Goal: Task Accomplishment & Management: Manage account settings

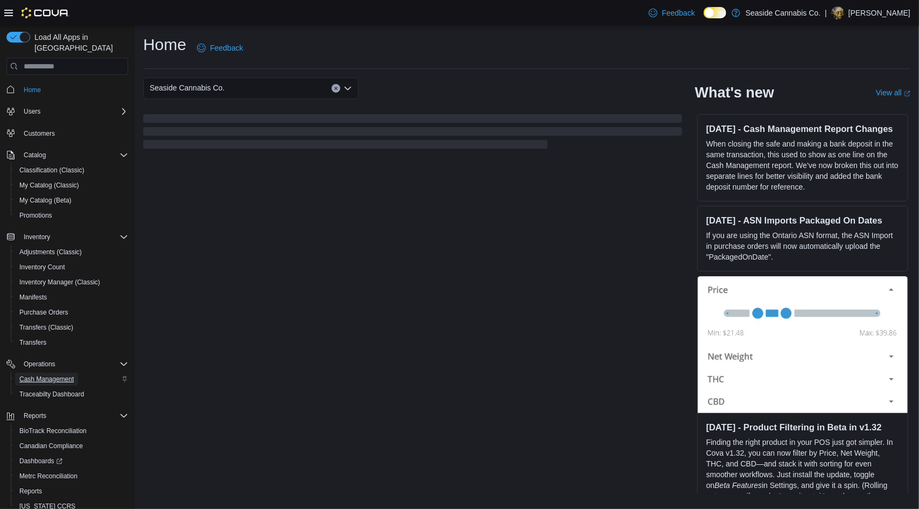
click at [64, 375] on span "Cash Management" at bounding box center [46, 379] width 54 height 9
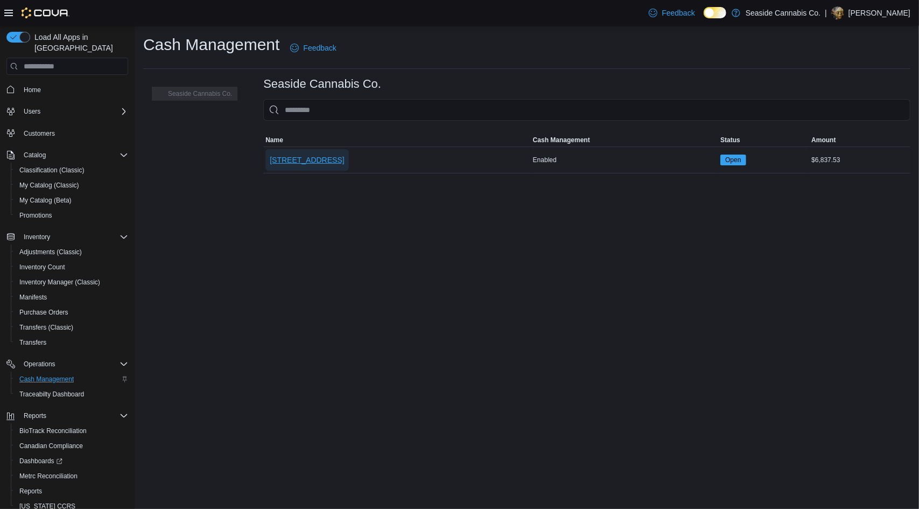
click at [323, 165] on span "14 Lots Hollow Road" at bounding box center [307, 160] width 74 height 22
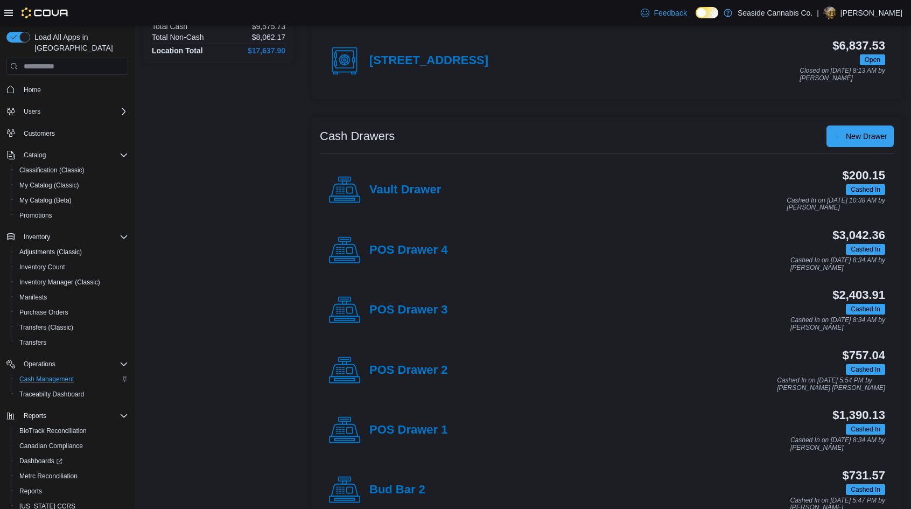
scroll to position [203, 0]
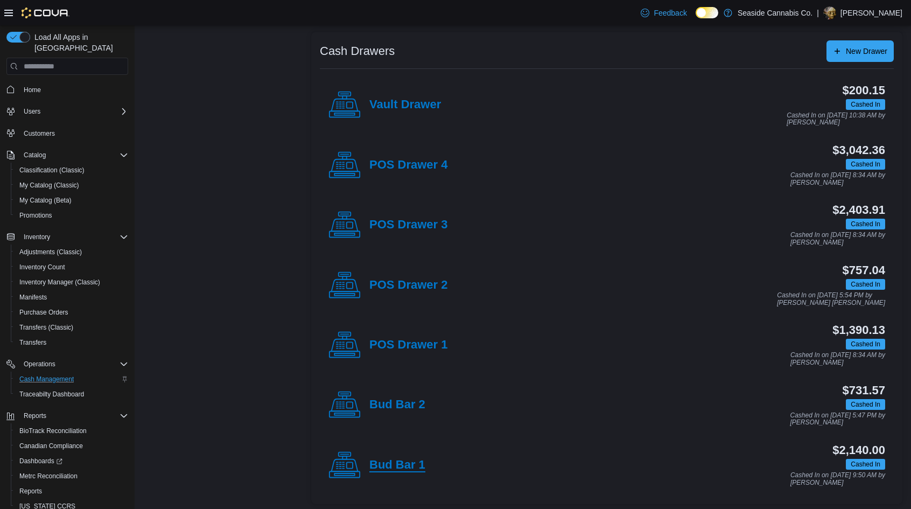
click at [404, 460] on h4 "Bud Bar 1" at bounding box center [397, 465] width 56 height 14
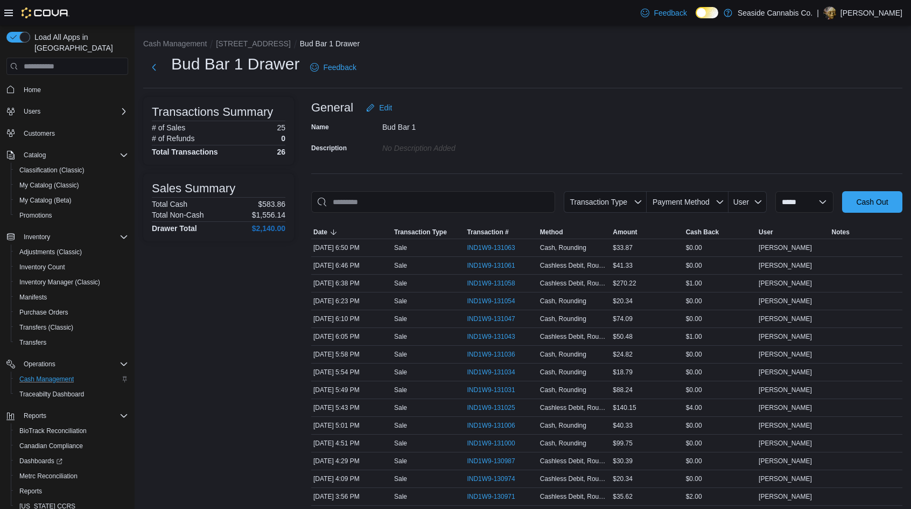
click at [568, 116] on div "General Edit" at bounding box center [606, 108] width 591 height 22
click at [629, 100] on div "General Edit" at bounding box center [606, 108] width 591 height 22
click at [564, 330] on div "Cashless Debit, Rounding" at bounding box center [574, 336] width 73 height 13
drag, startPoint x: 622, startPoint y: 267, endPoint x: 615, endPoint y: 267, distance: 7.0
click at [615, 267] on div "$41.33" at bounding box center [646, 265] width 73 height 13
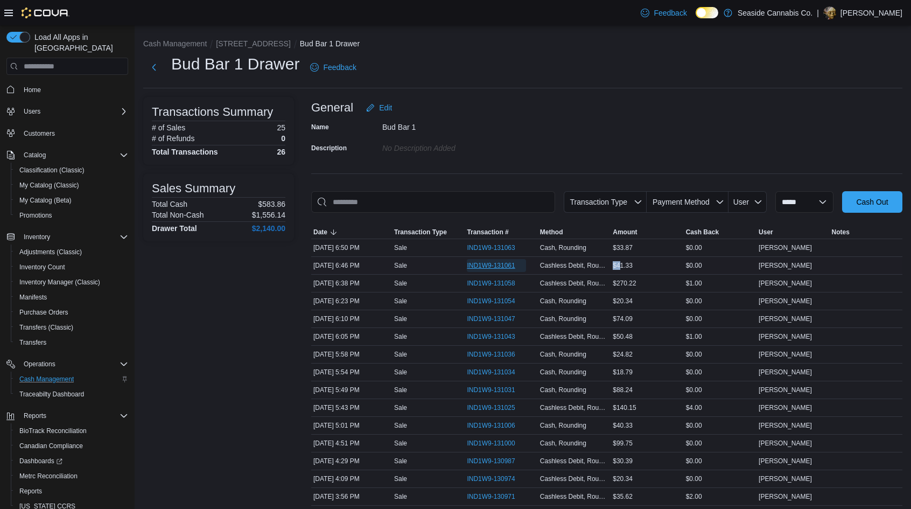
click at [485, 265] on span "IND1W9-131061" at bounding box center [491, 265] width 48 height 9
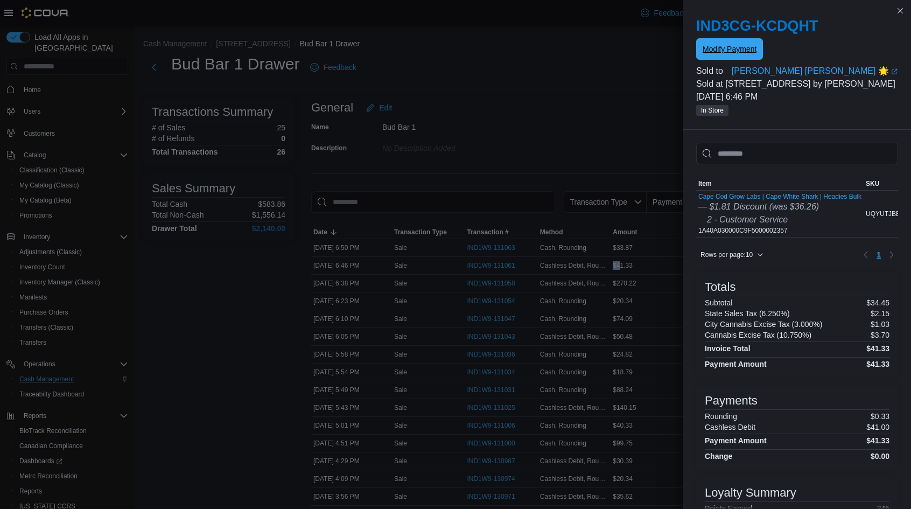
click at [728, 53] on span "Modify Payment" at bounding box center [729, 49] width 54 height 11
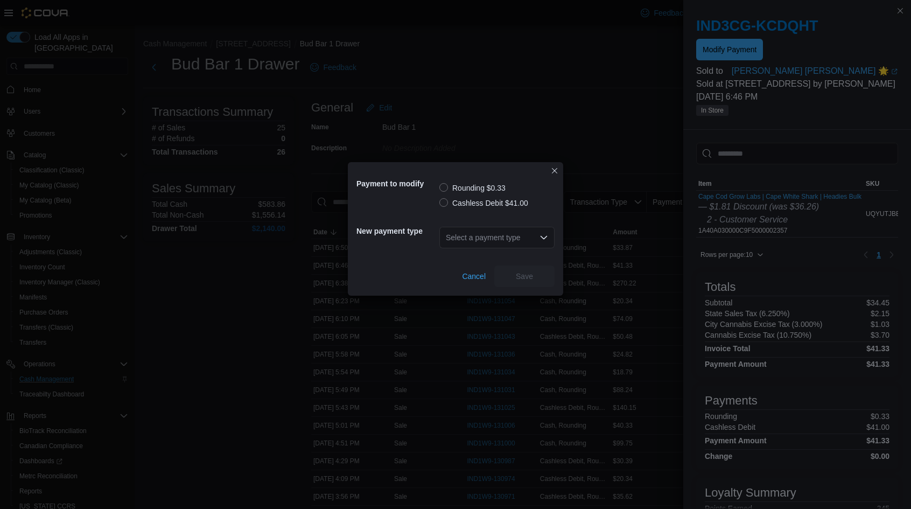
click at [464, 205] on label "Cashless Debit $41.00" at bounding box center [483, 202] width 89 height 13
click at [492, 232] on div "Select a payment type" at bounding box center [496, 238] width 115 height 22
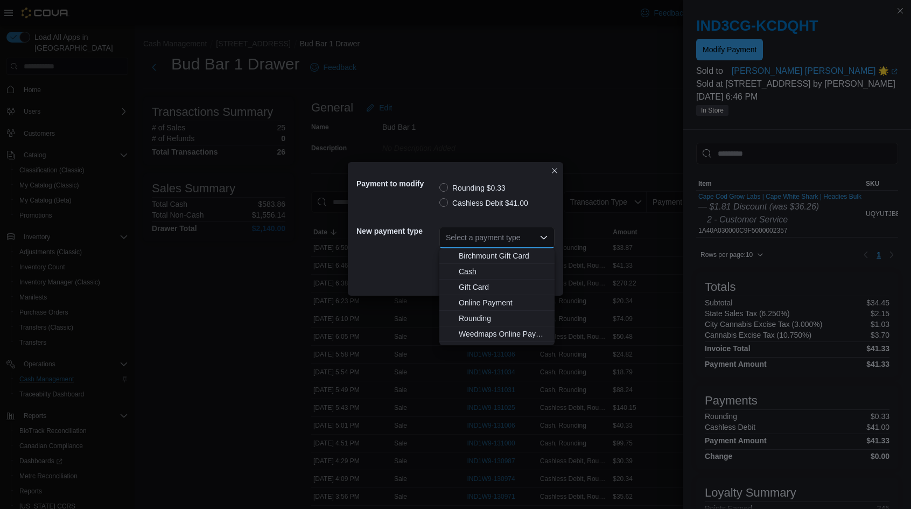
click at [488, 273] on span "Cash" at bounding box center [503, 271] width 89 height 11
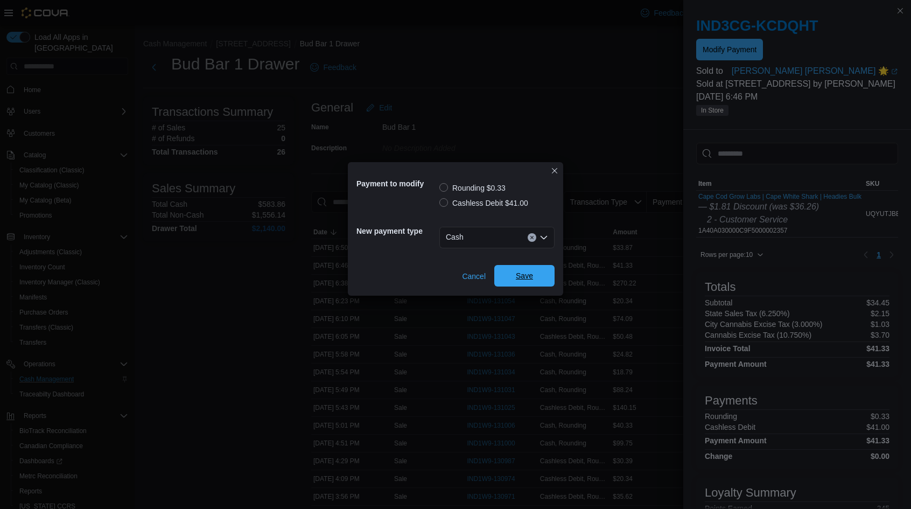
click at [510, 272] on span "Save" at bounding box center [524, 276] width 47 height 22
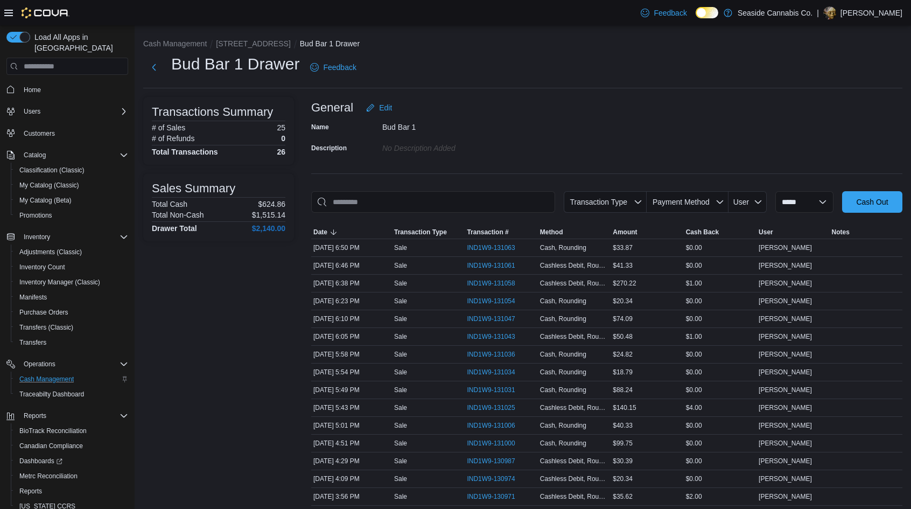
click at [637, 90] on div "**********" at bounding box center [523, 388] width 776 height 727
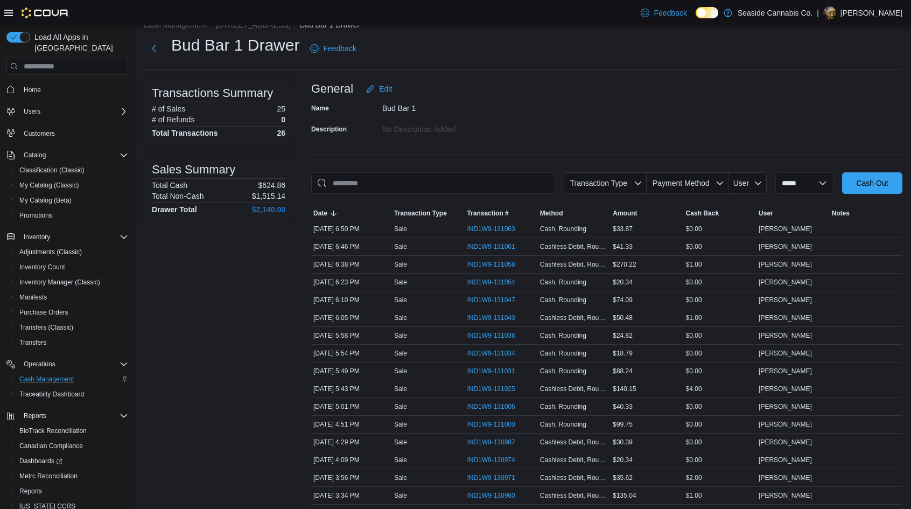
scroll to position [20, 0]
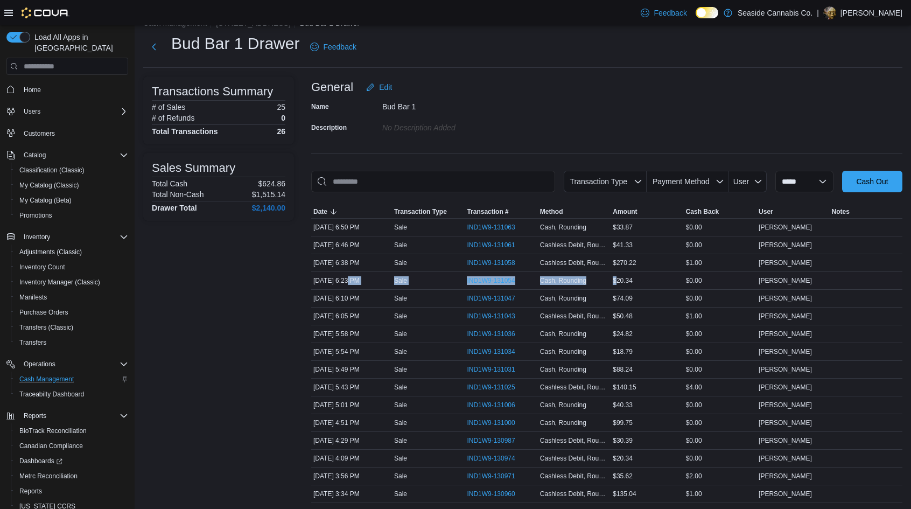
drag, startPoint x: 620, startPoint y: 278, endPoint x: 347, endPoint y: 283, distance: 273.4
click at [347, 283] on tr "Date Oct 11, 2025 6:23 PM Transaction Type Sale Transaction # IND1W9-131054 Met…" at bounding box center [606, 281] width 591 height 18
click at [482, 279] on span "IND1W9-131054" at bounding box center [491, 280] width 48 height 9
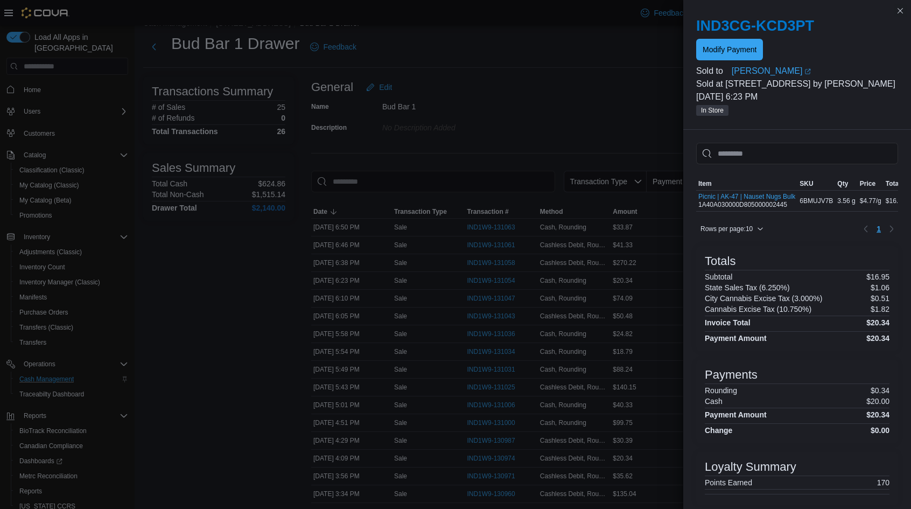
click at [717, 63] on div at bounding box center [797, 62] width 202 height 4
click at [724, 51] on span "Modify Payment" at bounding box center [729, 49] width 54 height 11
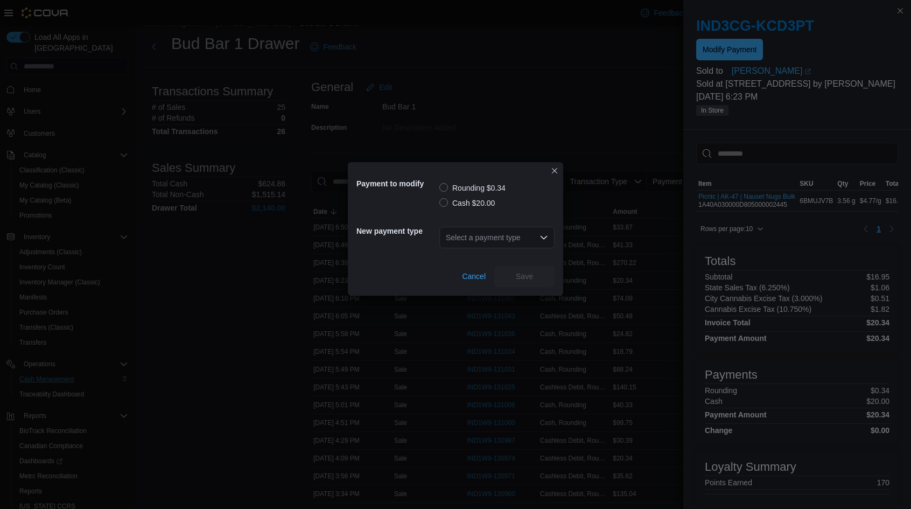
click at [769, 205] on div "Payment to modify Rounding $0.34 Cash $20.00 New payment type Select a payment …" at bounding box center [455, 254] width 911 height 509
click at [445, 206] on label "Cash $20.00" at bounding box center [466, 202] width 55 height 13
click at [463, 235] on div "Select a payment type" at bounding box center [496, 238] width 115 height 22
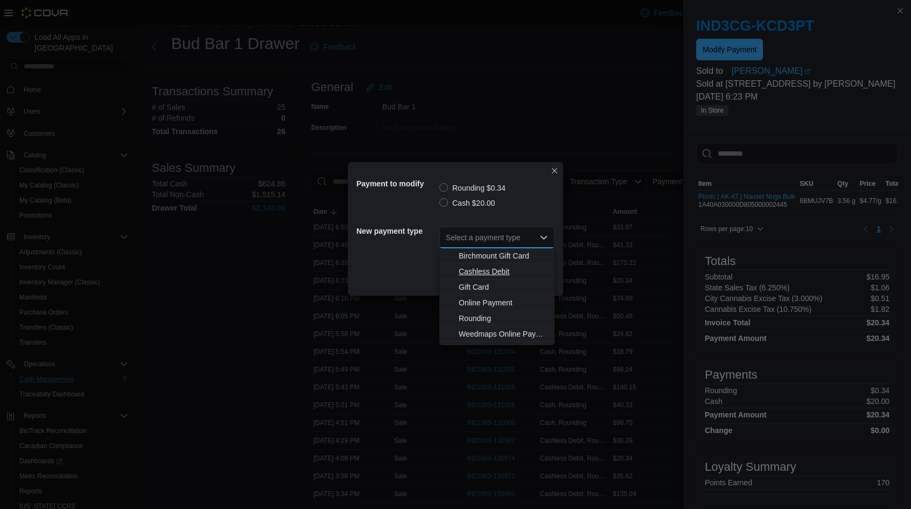
click at [472, 274] on span "Cashless Debit" at bounding box center [503, 271] width 89 height 11
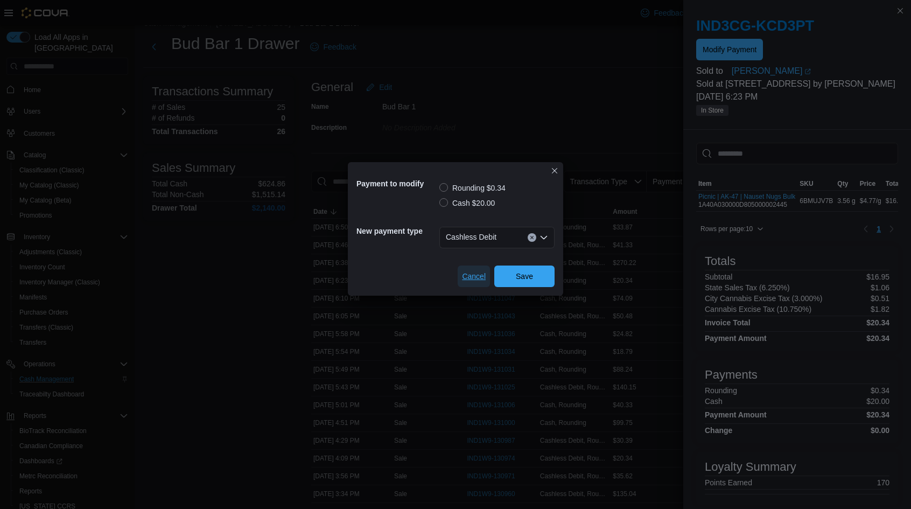
click at [472, 274] on span "Cancel" at bounding box center [474, 276] width 24 height 11
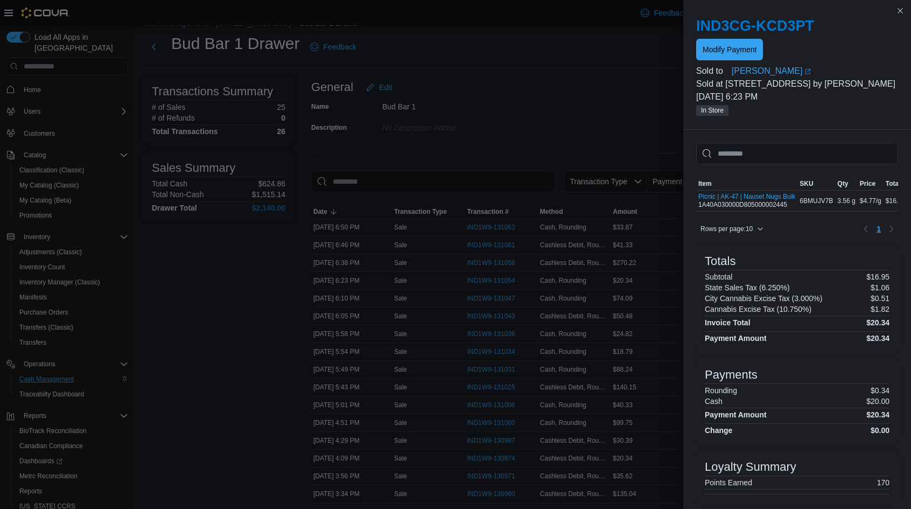
scroll to position [182, 0]
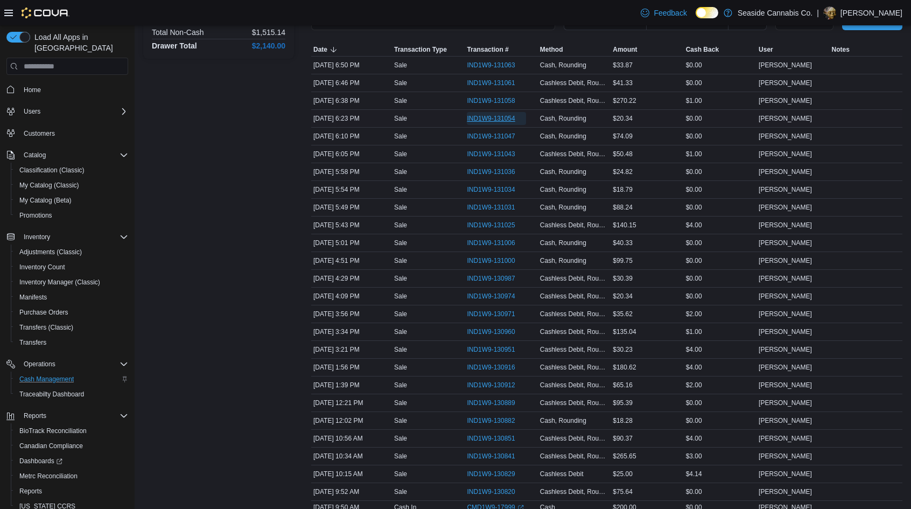
click at [514, 116] on span "IND1W9-131054" at bounding box center [491, 118] width 48 height 9
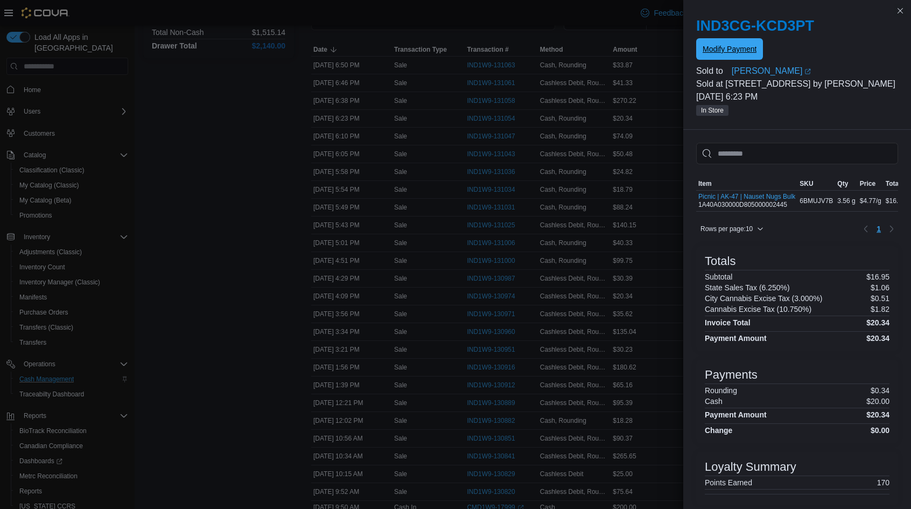
click at [737, 52] on span "Modify Payment" at bounding box center [729, 49] width 54 height 11
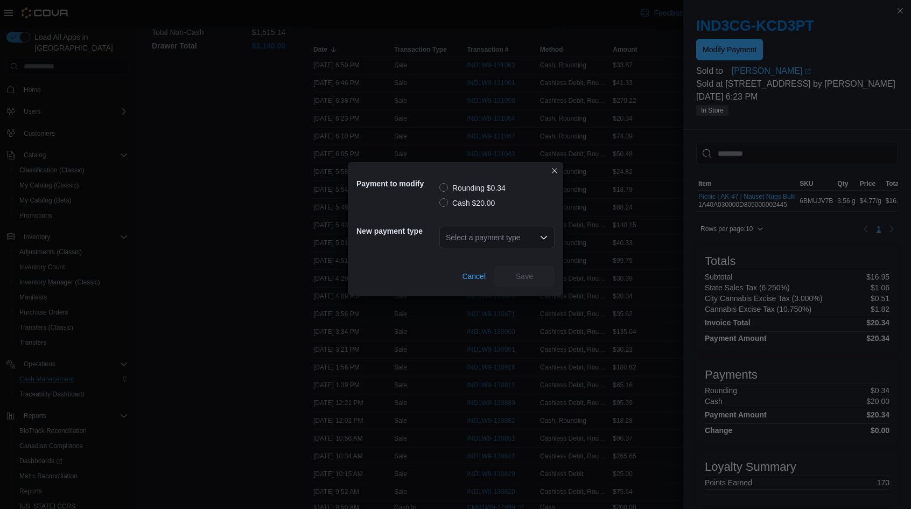
click at [480, 206] on label "Cash $20.00" at bounding box center [466, 202] width 55 height 13
click at [480, 238] on div "Select a payment type" at bounding box center [496, 238] width 115 height 22
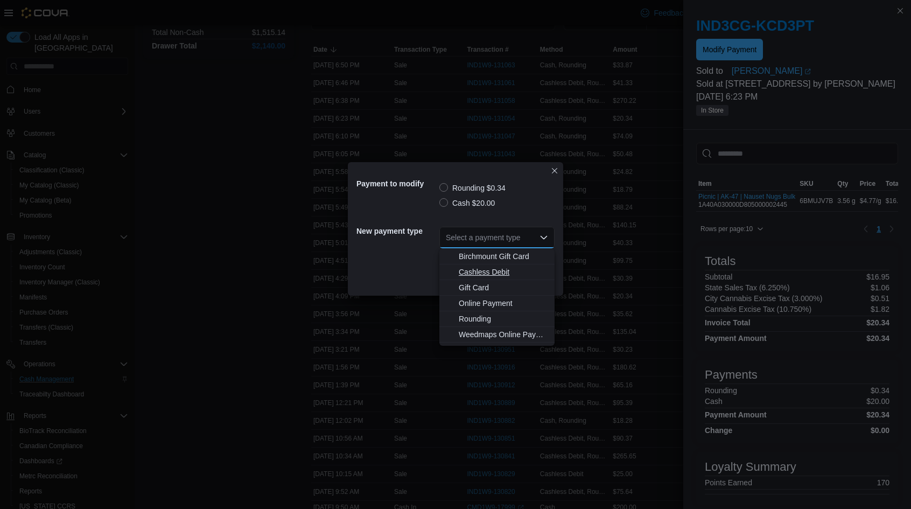
click at [484, 271] on span "Cashless Debit" at bounding box center [503, 271] width 89 height 11
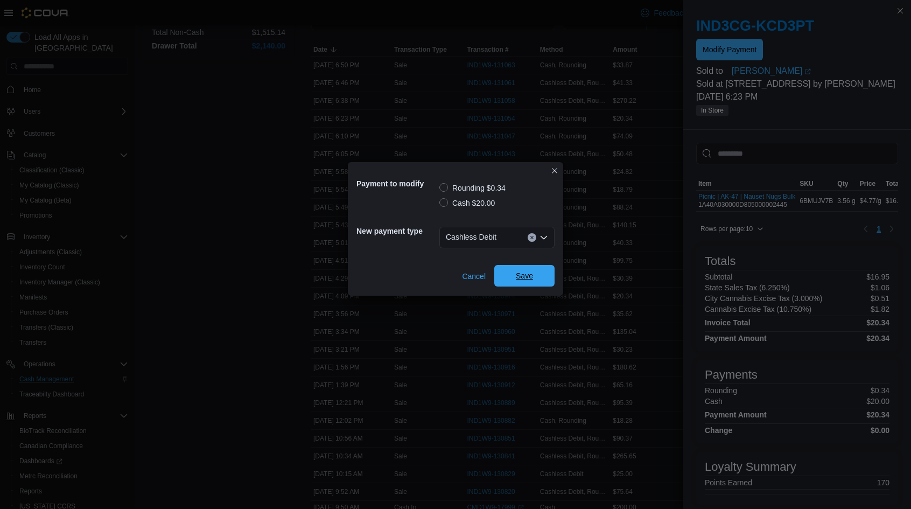
click at [523, 272] on span "Save" at bounding box center [524, 275] width 17 height 11
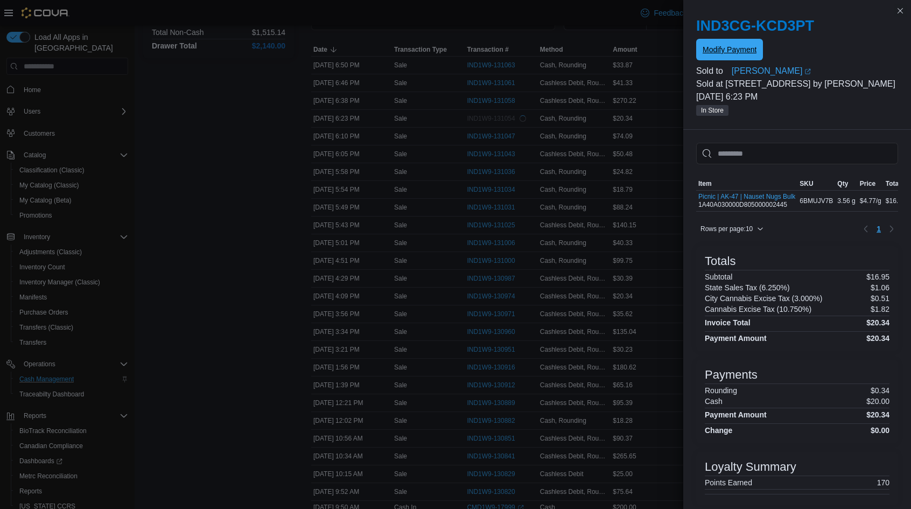
scroll to position [0, 0]
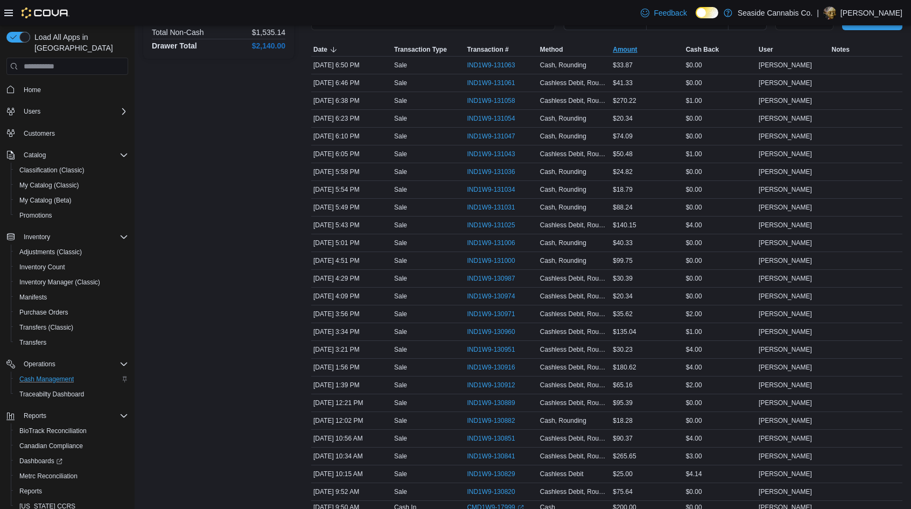
click at [637, 49] on span "Amount" at bounding box center [624, 49] width 24 height 9
